Goal: Browse casually

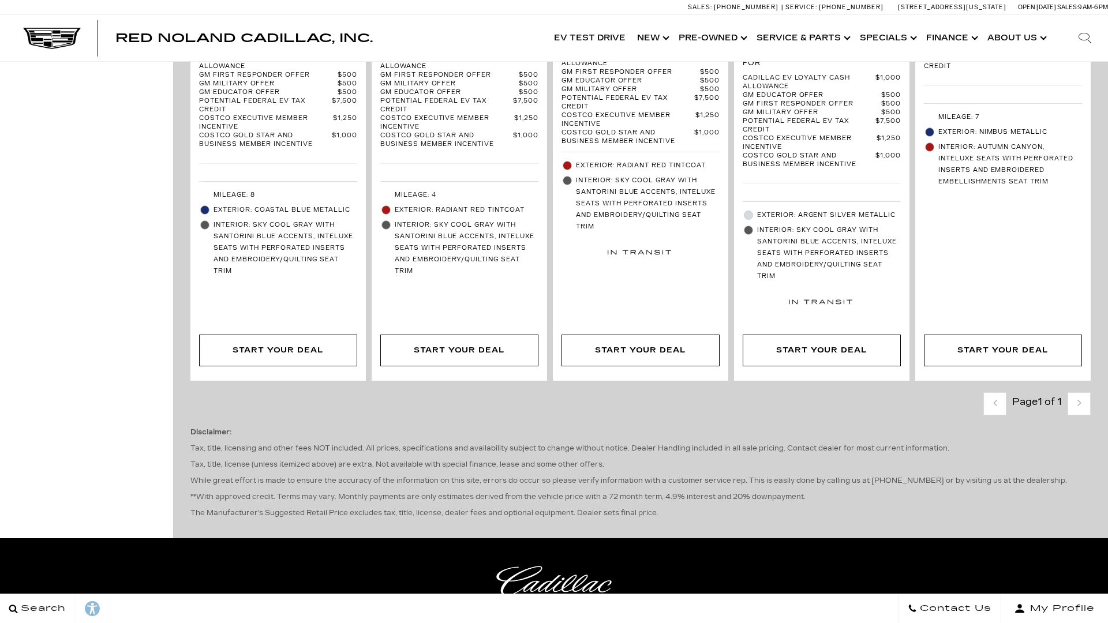
scroll to position [2709, 0]
